Goal: Transaction & Acquisition: Purchase product/service

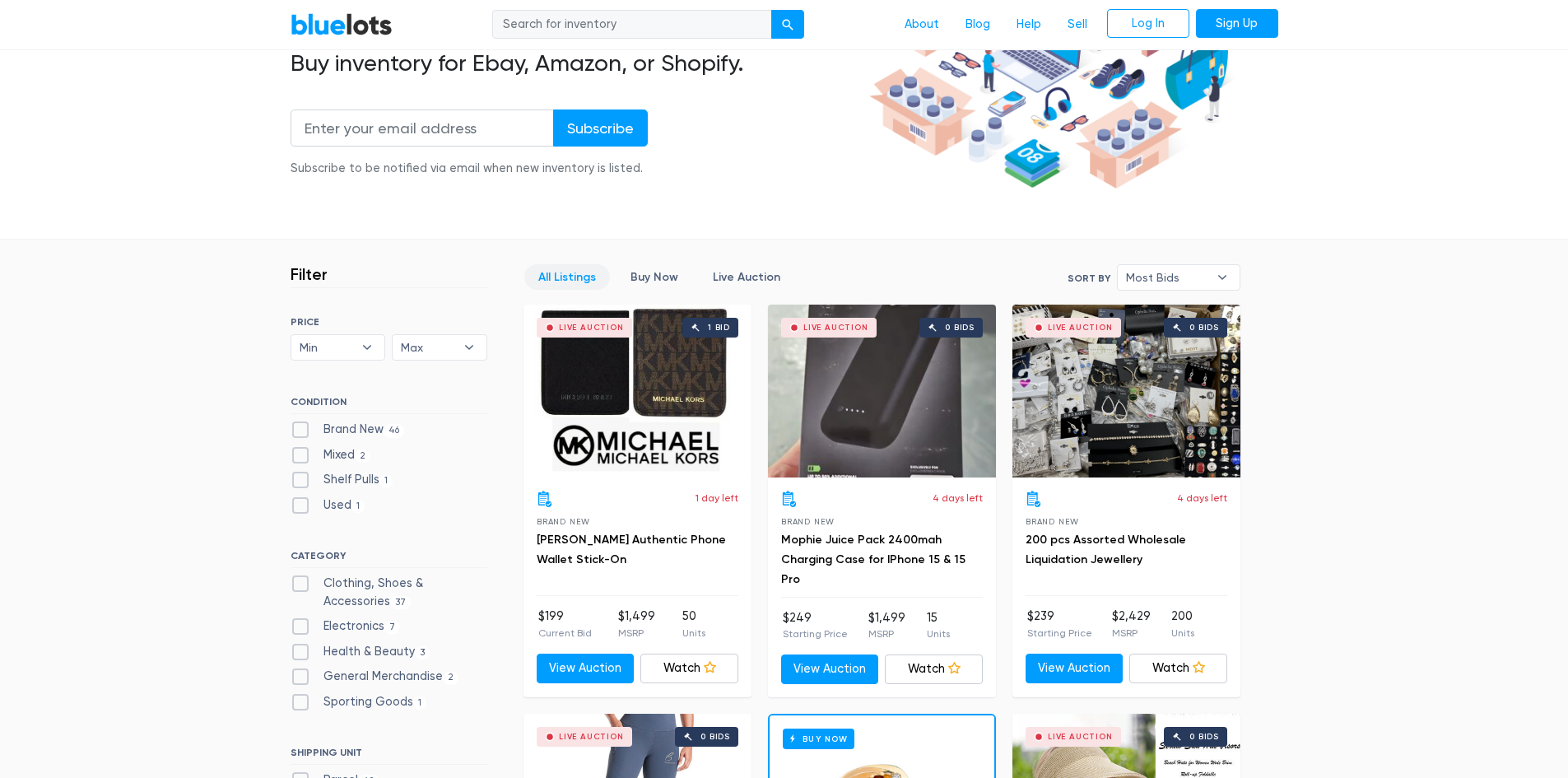
scroll to position [329, 0]
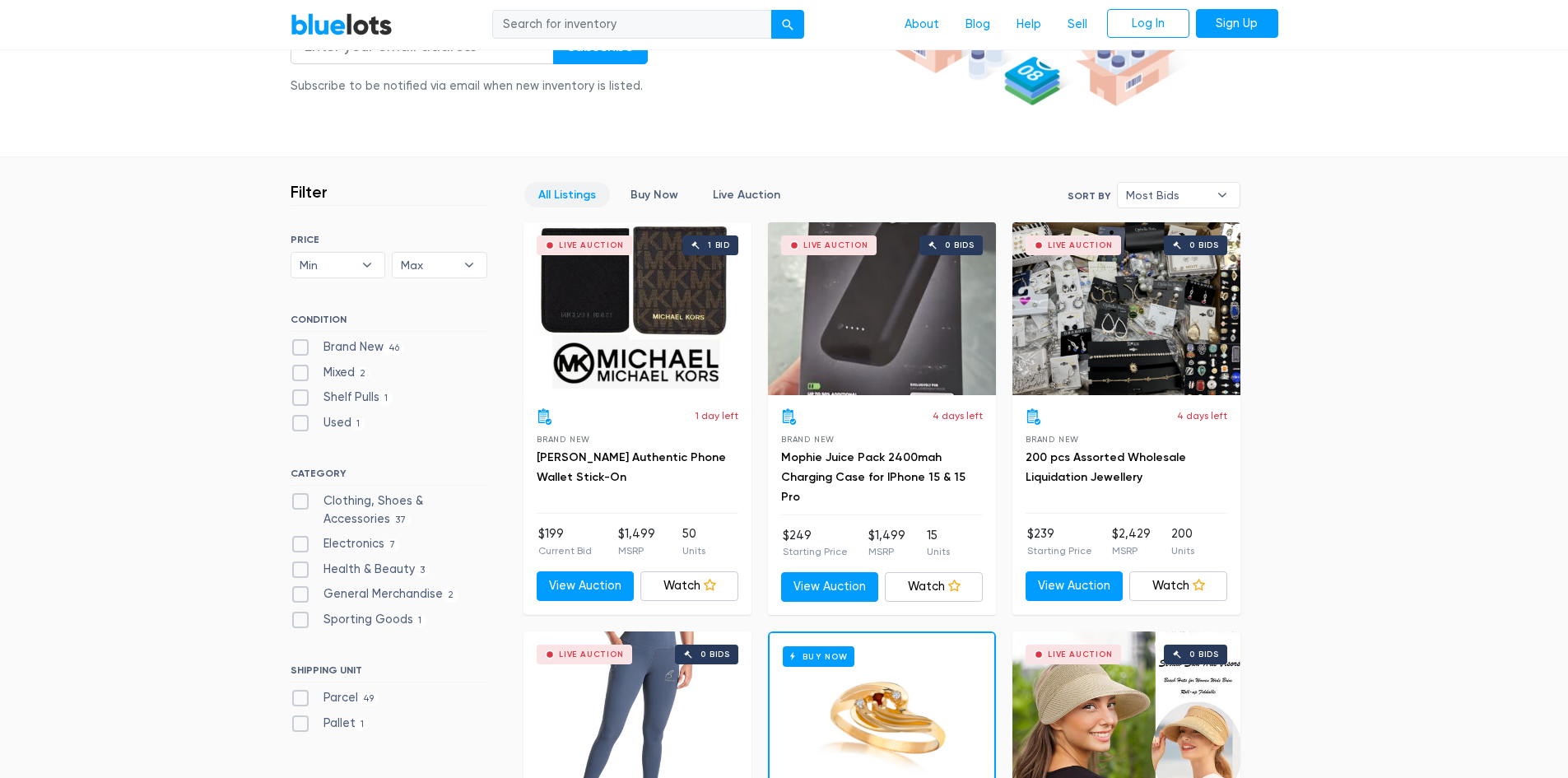
click at [299, 367] on label "Mixed 2" at bounding box center [330, 373] width 81 height 18
click at [299, 367] on input "Mixed 2" at bounding box center [295, 369] width 11 height 11
checkbox input "true"
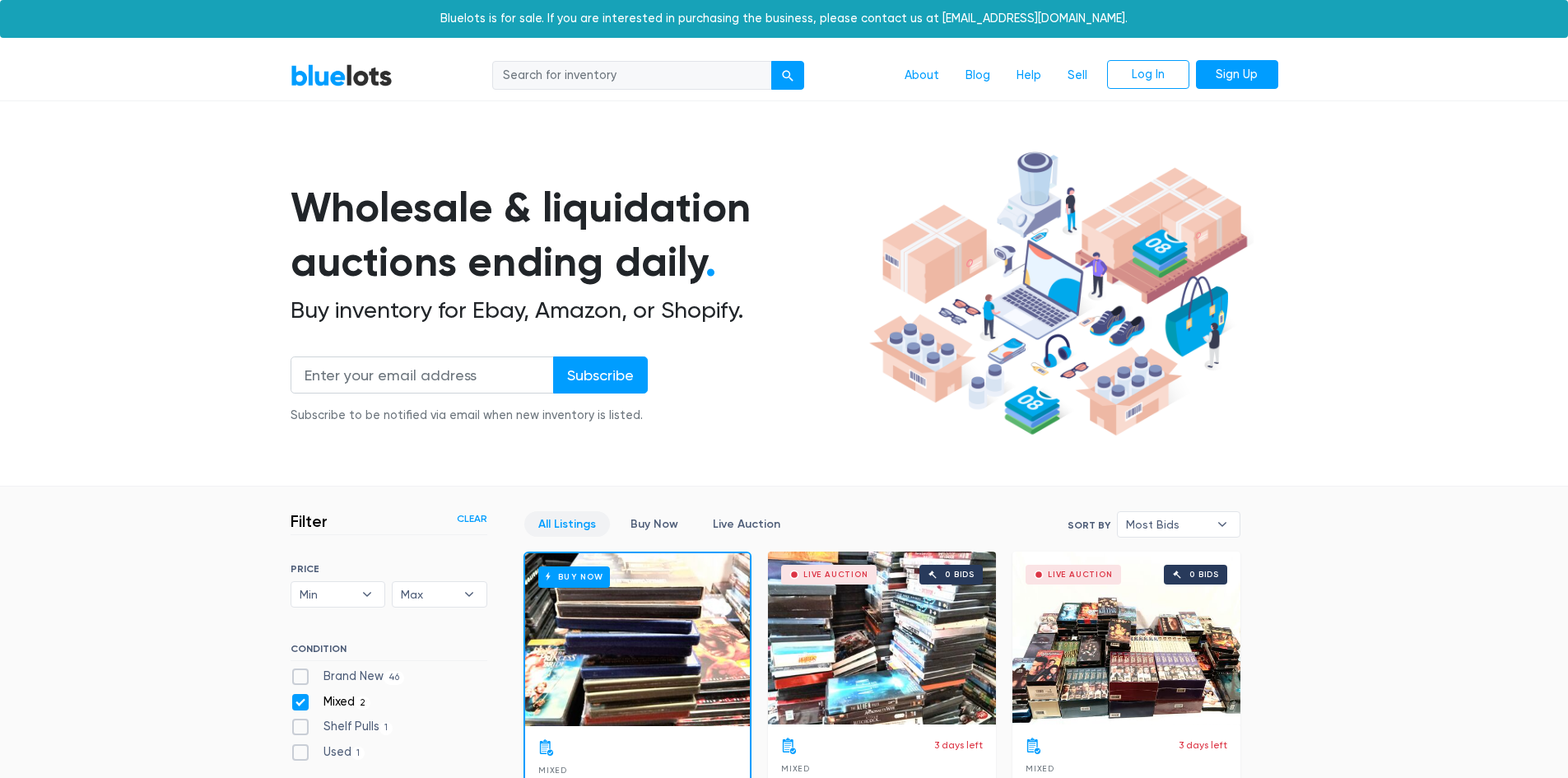
scroll to position [443, 0]
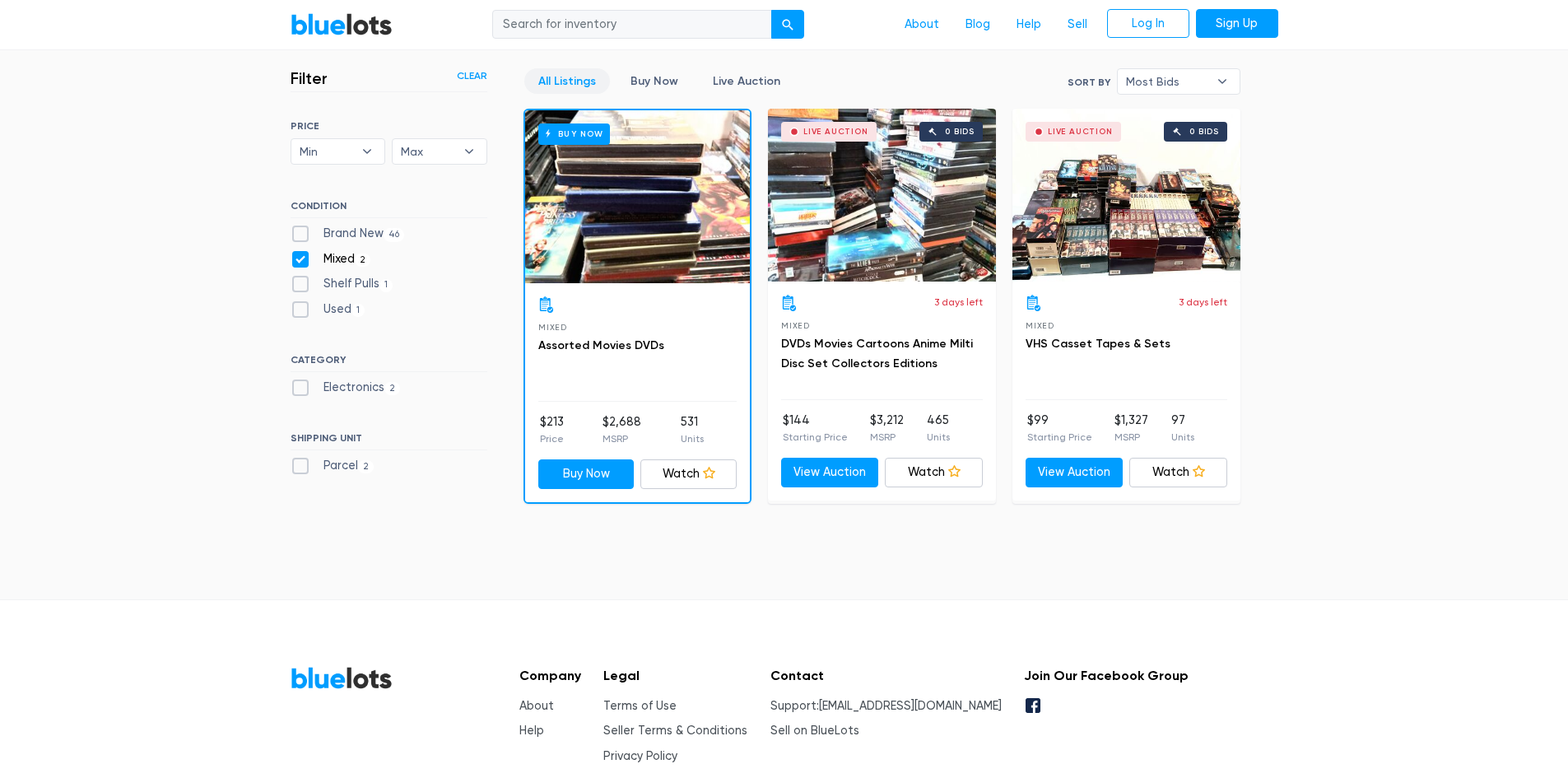
click at [291, 254] on label "Mixed 2" at bounding box center [330, 259] width 81 height 18
click at [291, 254] on input "Mixed 2" at bounding box center [295, 255] width 11 height 11
checkbox input "false"
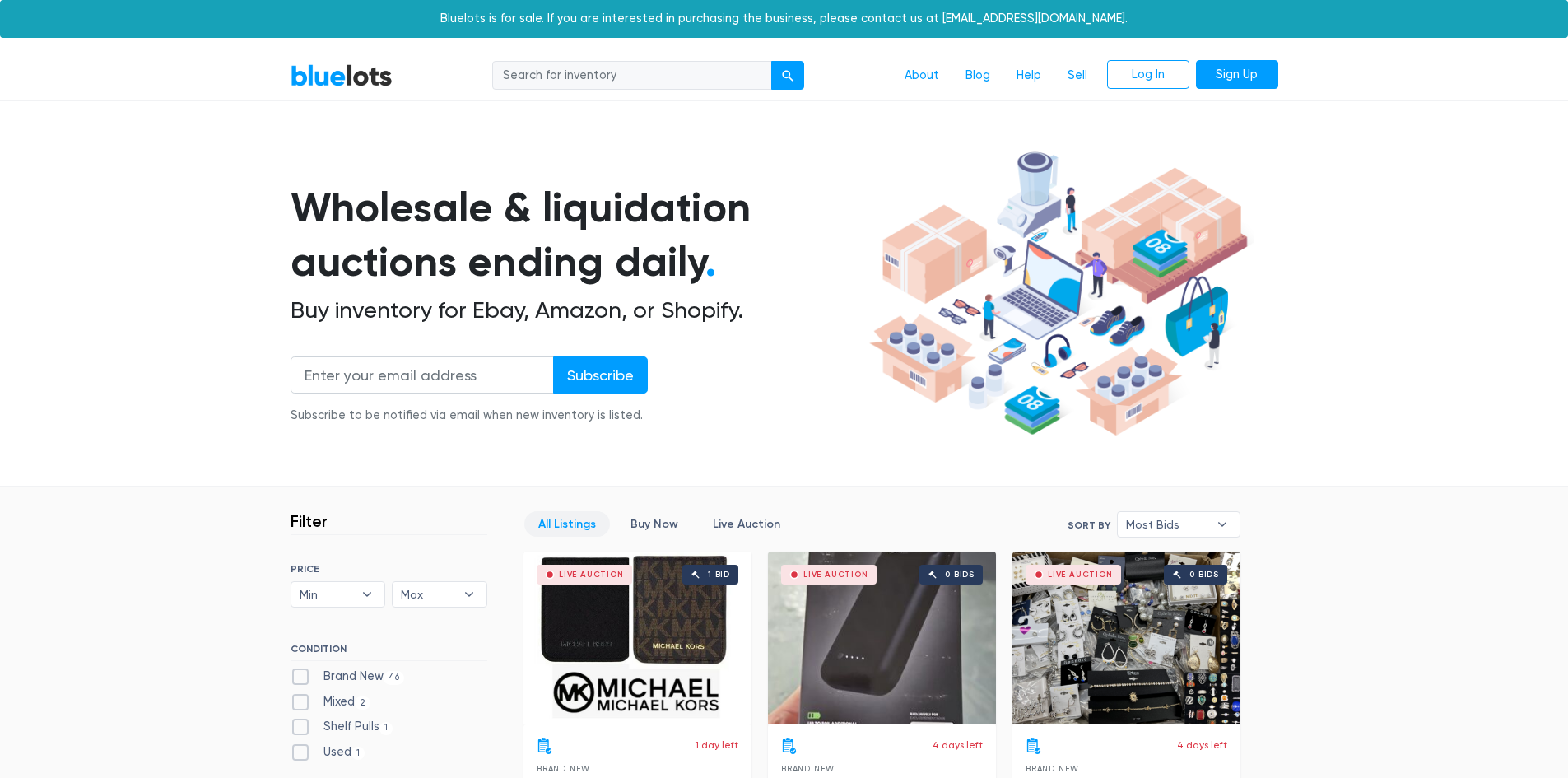
scroll to position [443, 0]
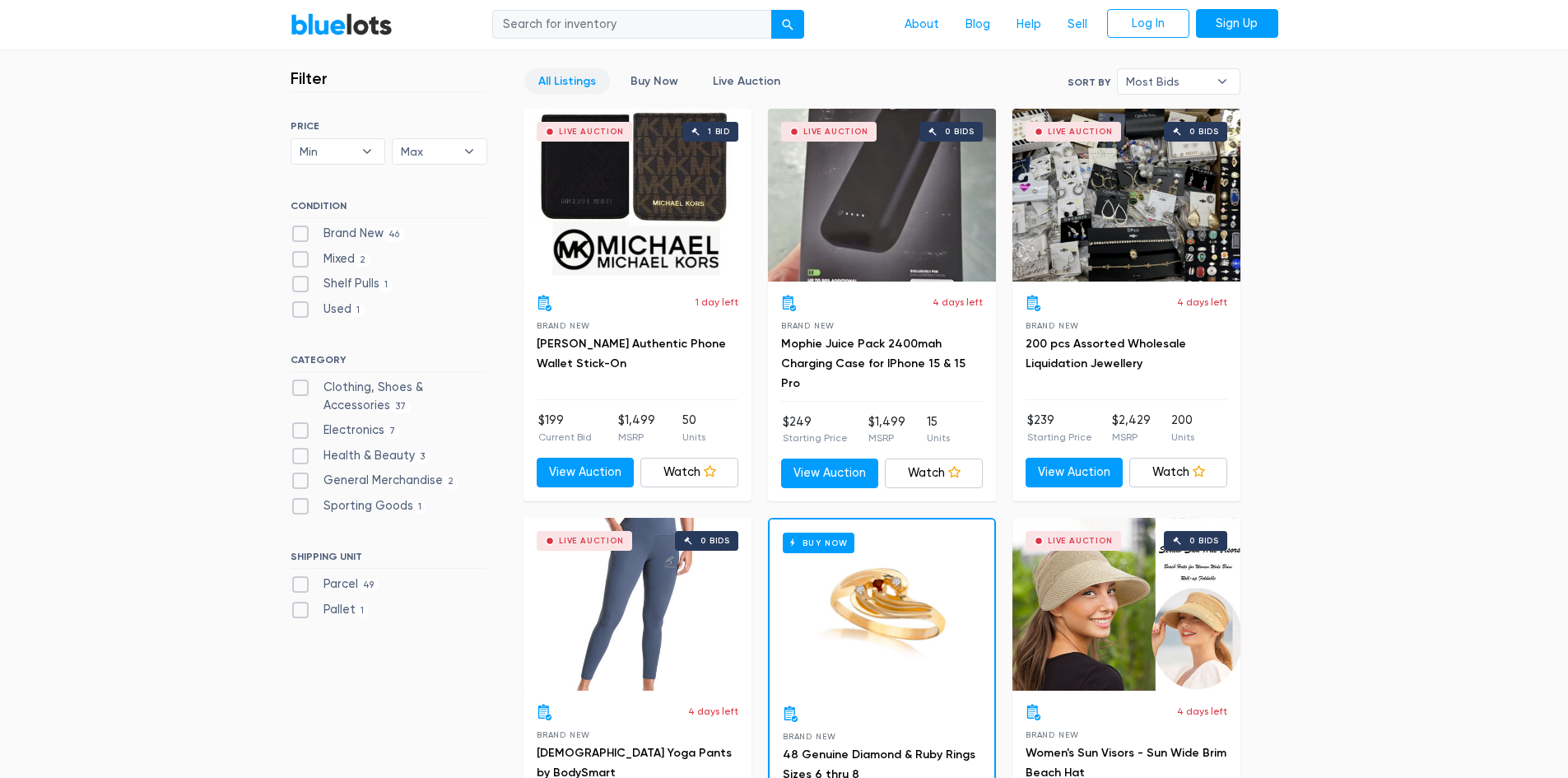
click at [303, 309] on label "Used 1" at bounding box center [327, 309] width 75 height 18
click at [301, 309] on input "Used 1" at bounding box center [295, 305] width 11 height 11
checkbox input "true"
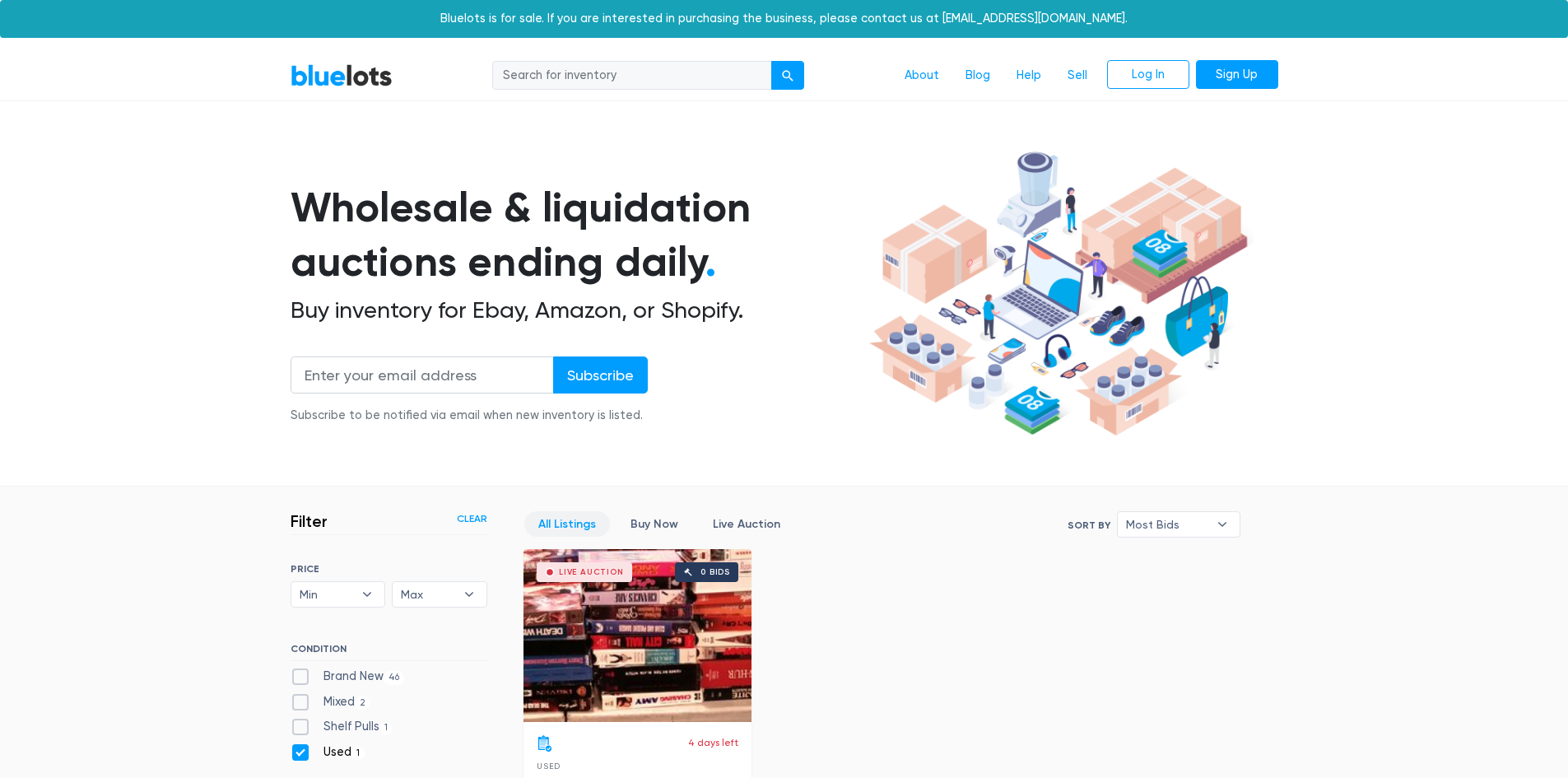
scroll to position [443, 0]
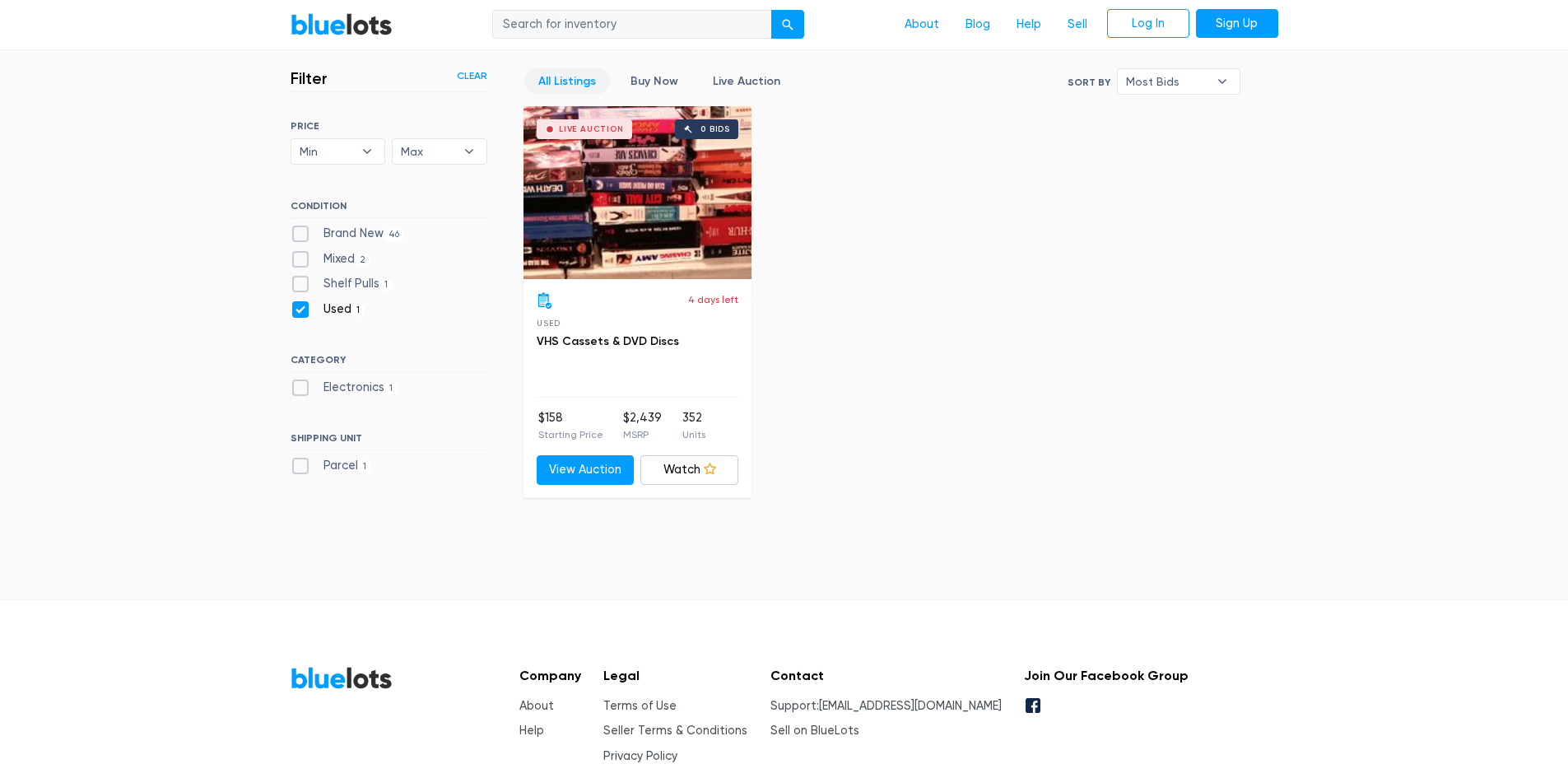
click at [303, 309] on label "Used 1" at bounding box center [327, 309] width 75 height 18
click at [301, 309] on input "Used 1" at bounding box center [295, 305] width 11 height 11
checkbox input "false"
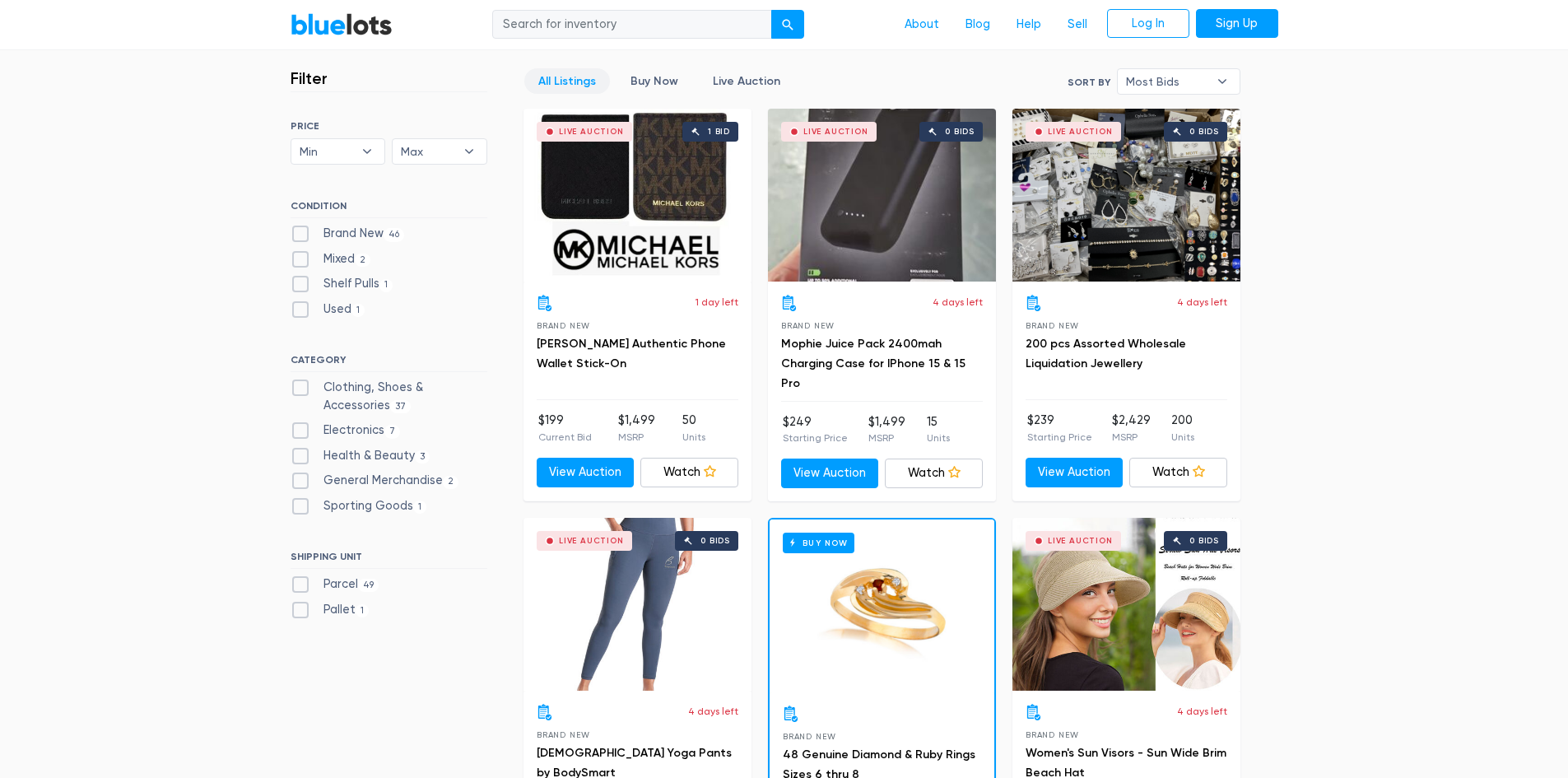
scroll to position [443, 0]
click at [294, 230] on label "Brand New 46" at bounding box center [348, 233] width 115 height 18
click at [294, 230] on New"] "Brand New 46" at bounding box center [295, 229] width 11 height 11
checkbox New"] "true"
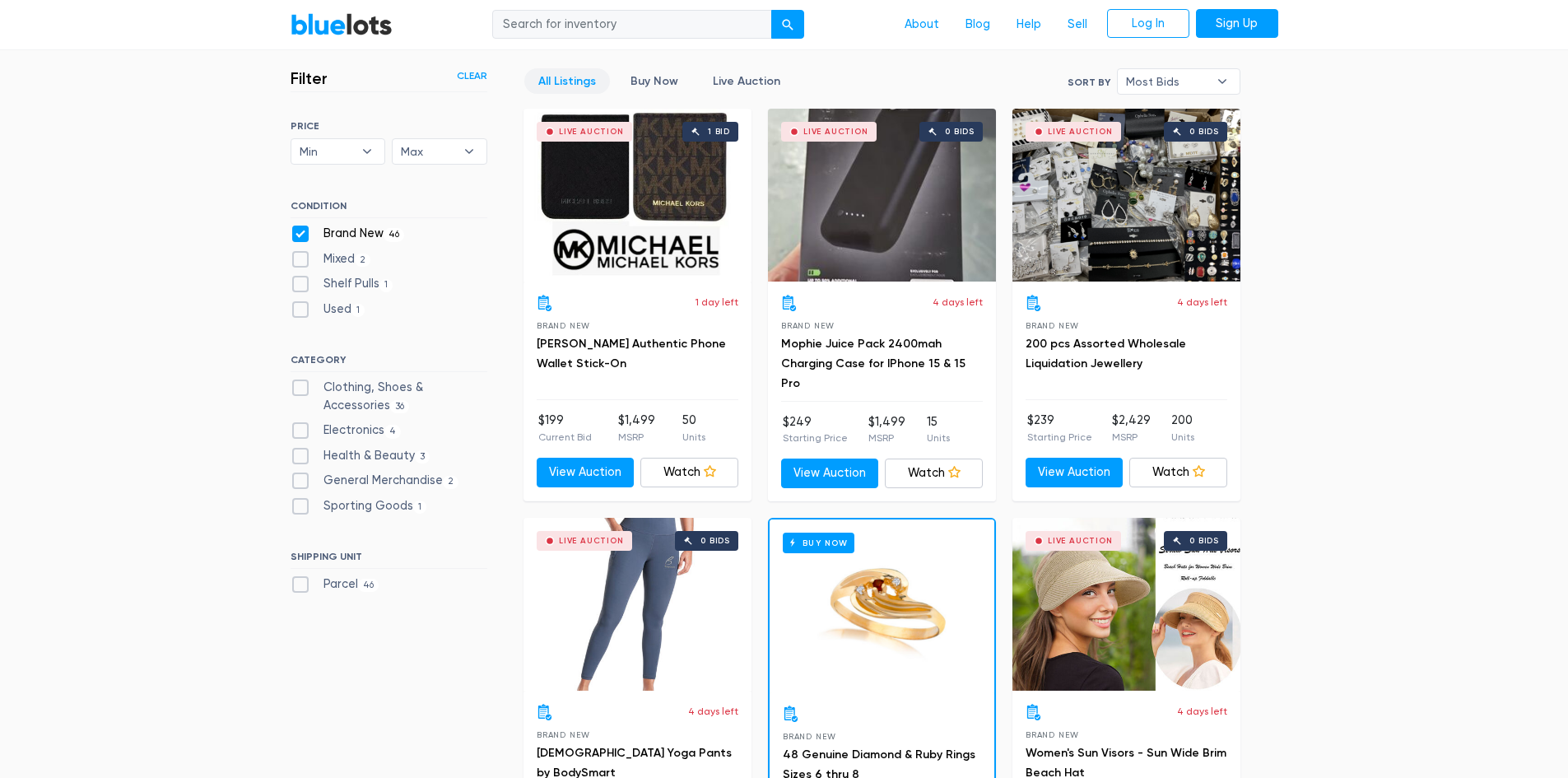
click at [294, 230] on label "Brand New 46" at bounding box center [348, 233] width 115 height 18
click at [294, 230] on New"] "Brand New 46" at bounding box center [295, 229] width 11 height 11
checkbox New"] "false"
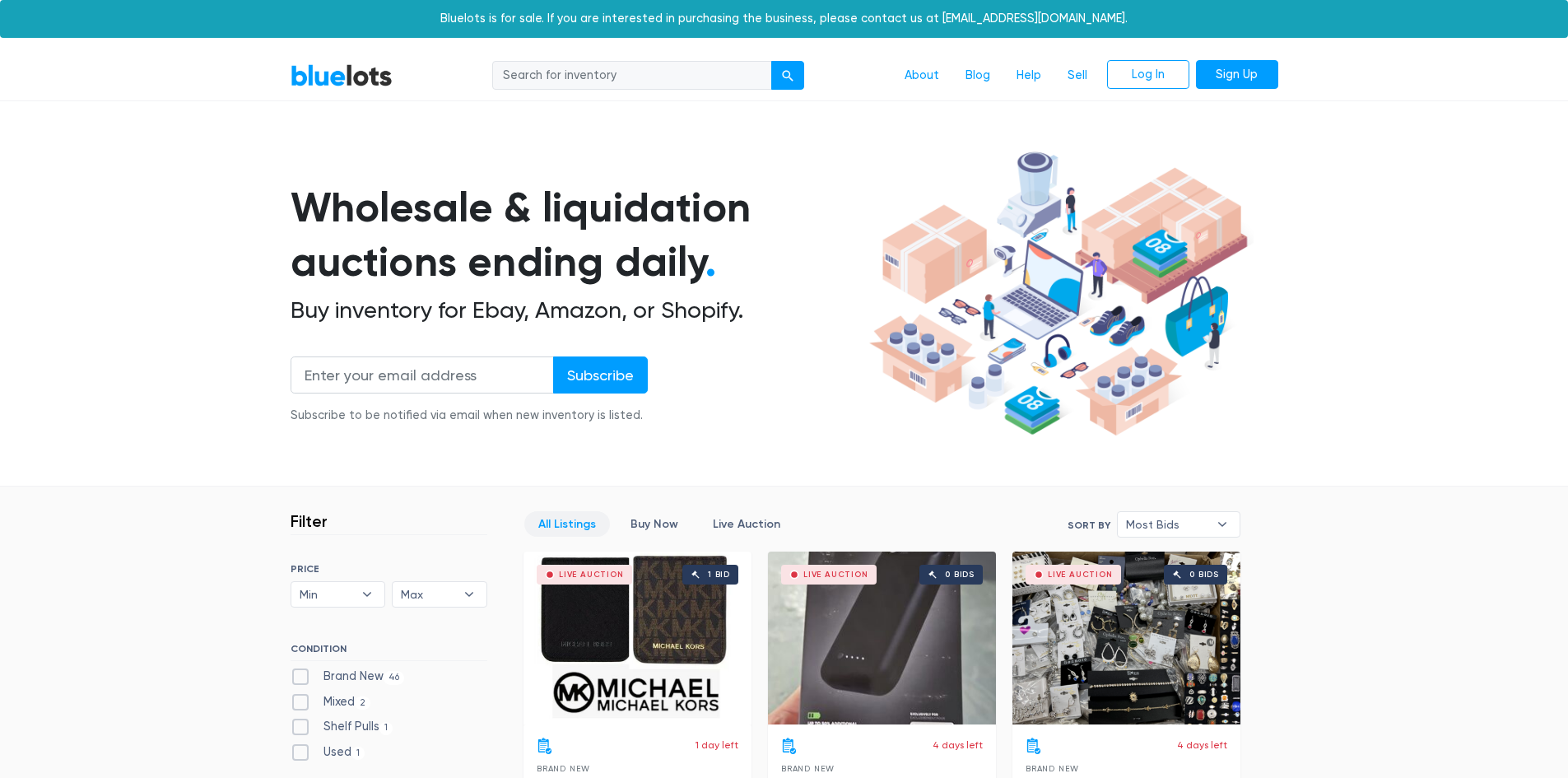
scroll to position [443, 0]
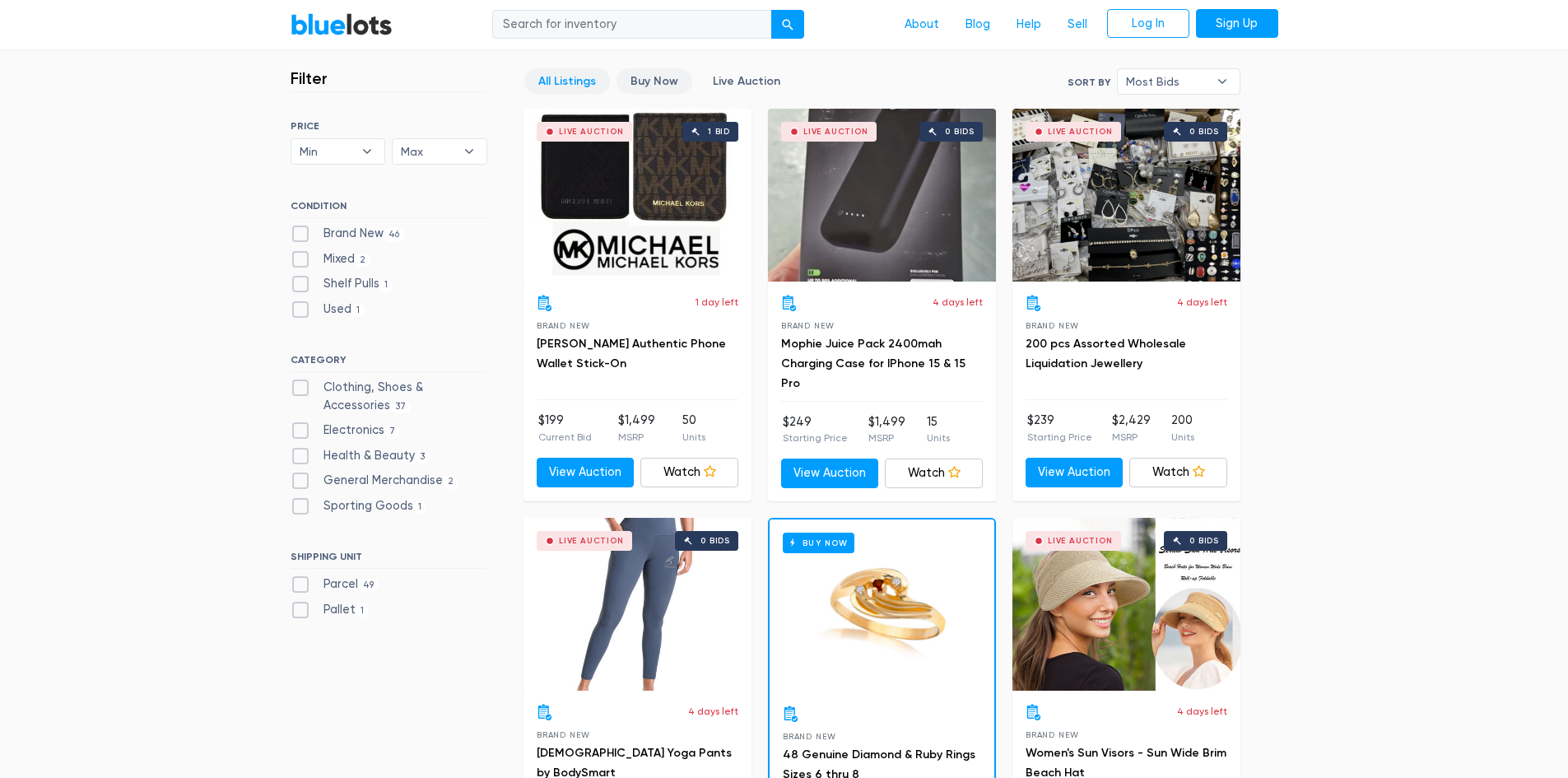
click at [642, 80] on link "Buy Now" at bounding box center [654, 81] width 76 height 25
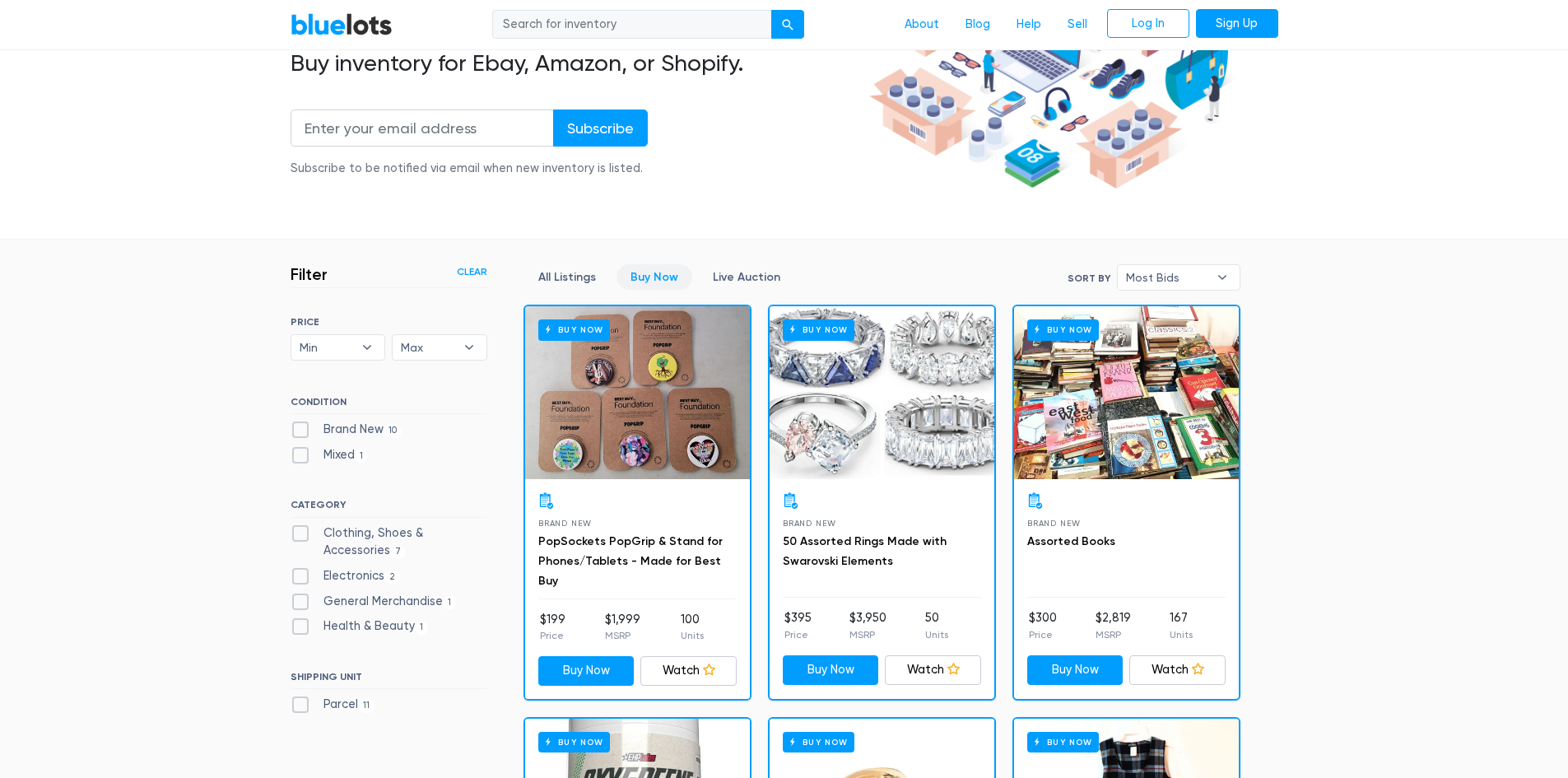
scroll to position [83, 0]
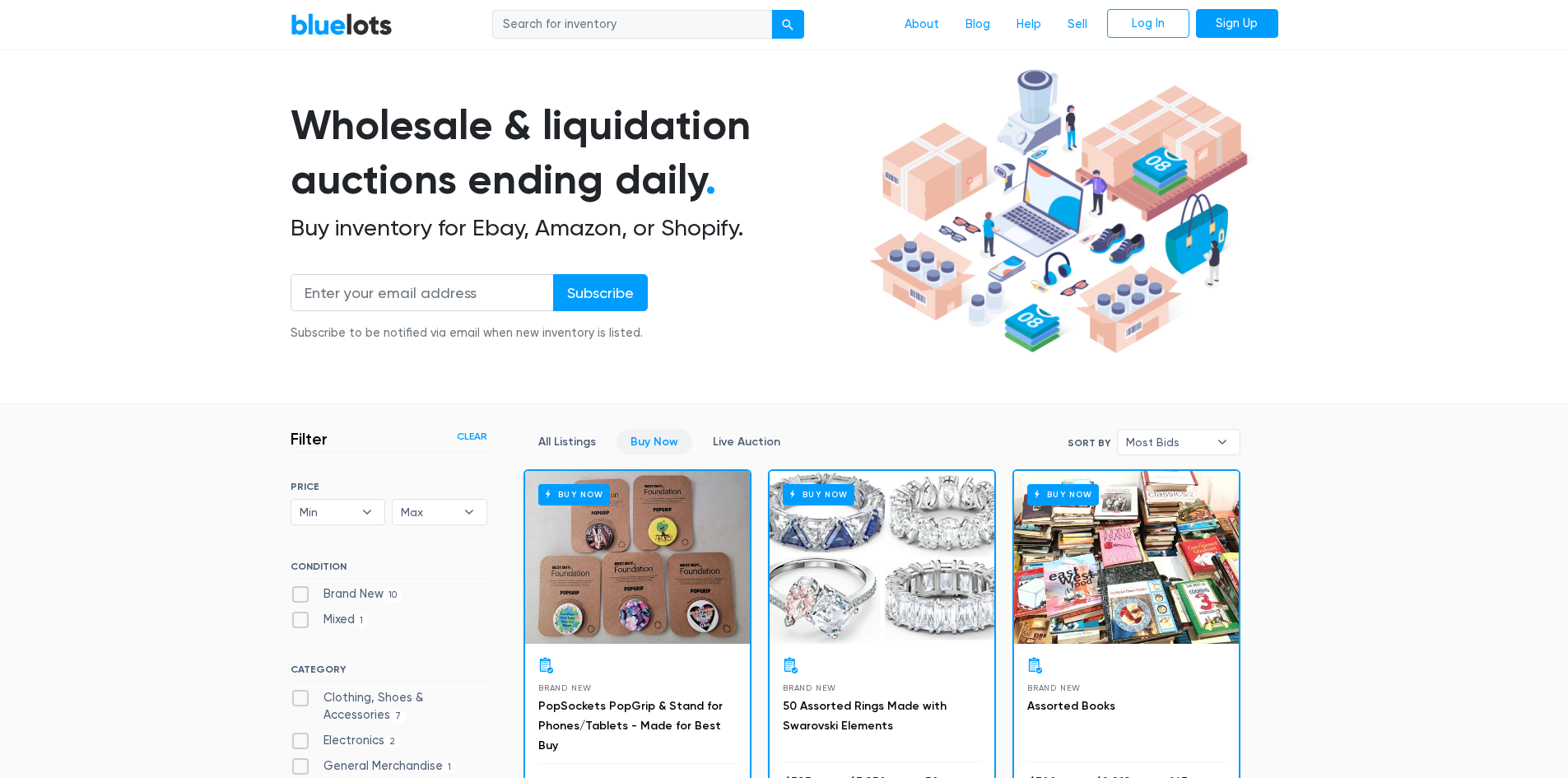
click at [615, 23] on input "search" at bounding box center [632, 24] width 280 height 30
type input "amazon"
click at [771, 10] on button "submit" at bounding box center [787, 24] width 33 height 30
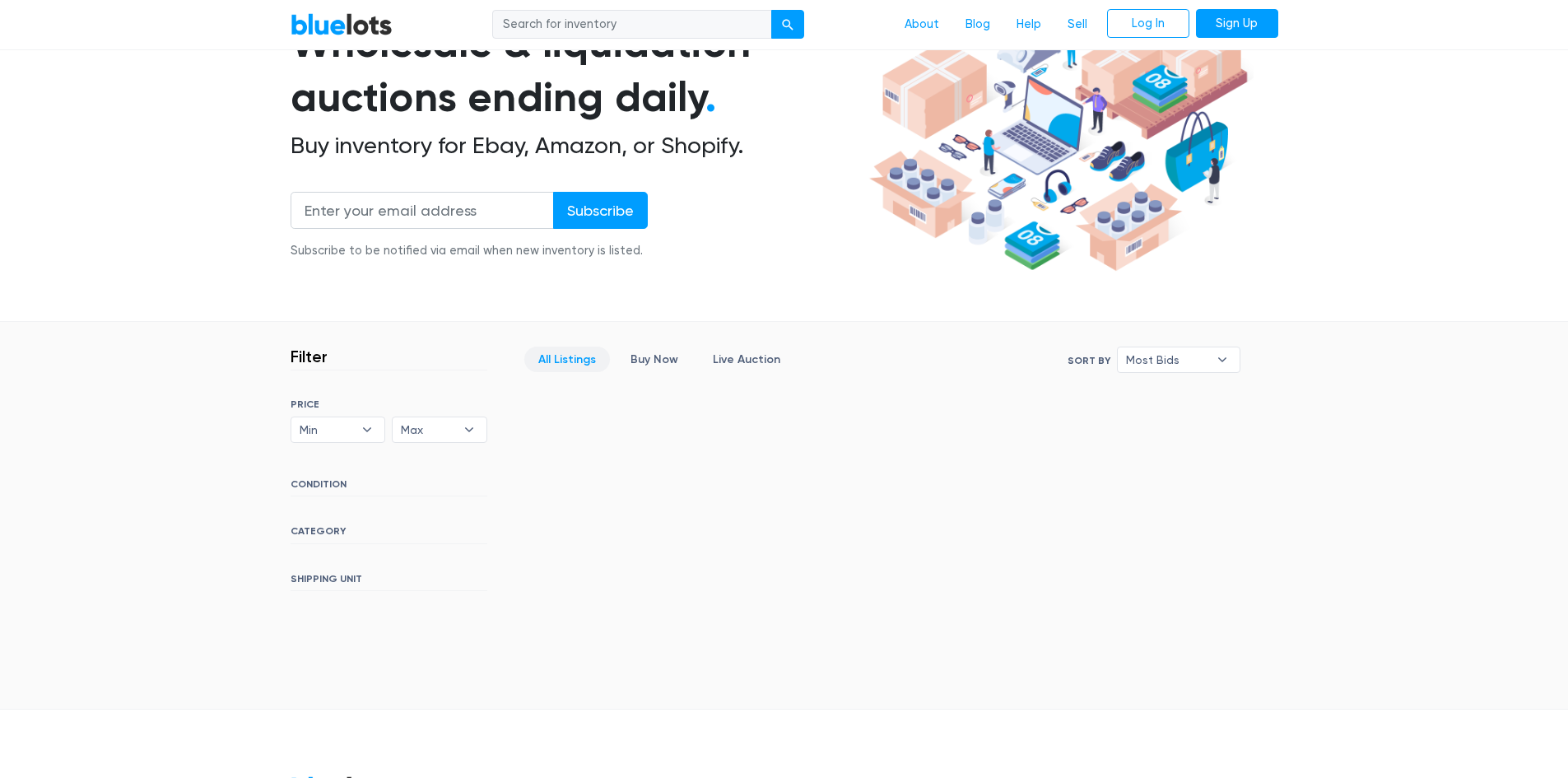
scroll to position [365, 0]
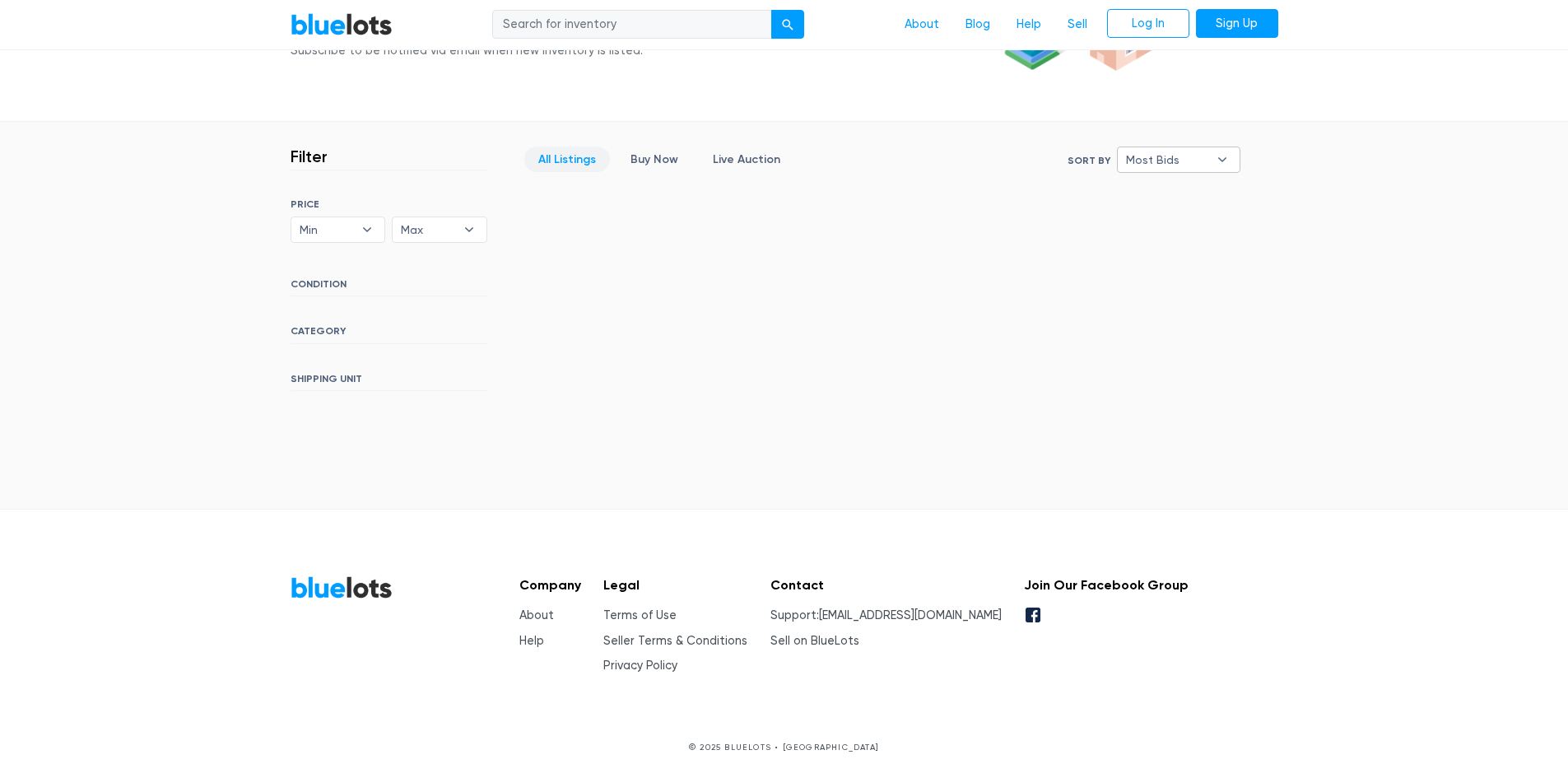
click at [1212, 151] on b "▾" at bounding box center [1222, 159] width 35 height 24
click at [1200, 212] on li "Ending Soonest" at bounding box center [1185, 219] width 128 height 26
select select "ending_soonest"
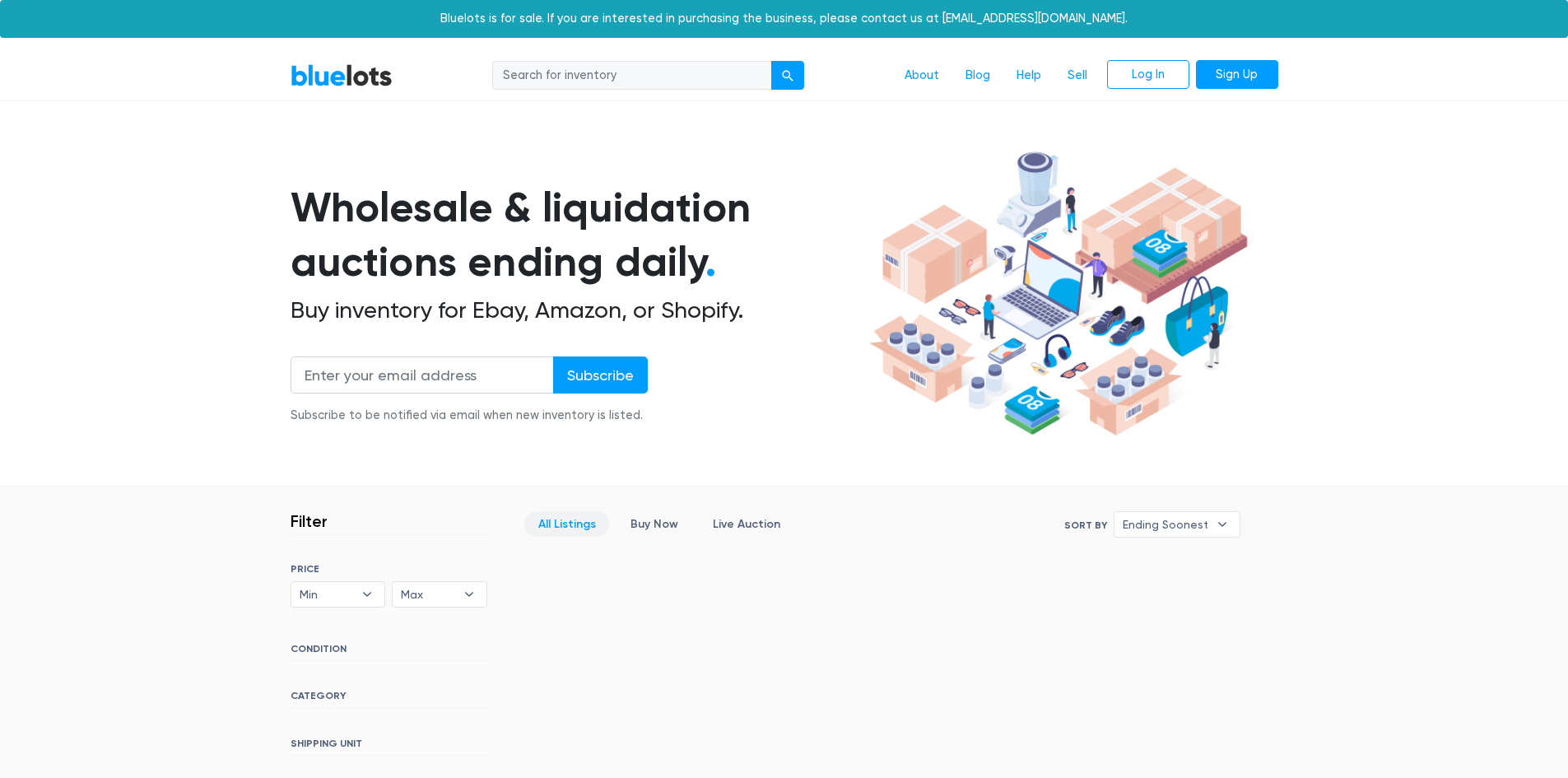
scroll to position [365, 0]
